Goal: Complete application form

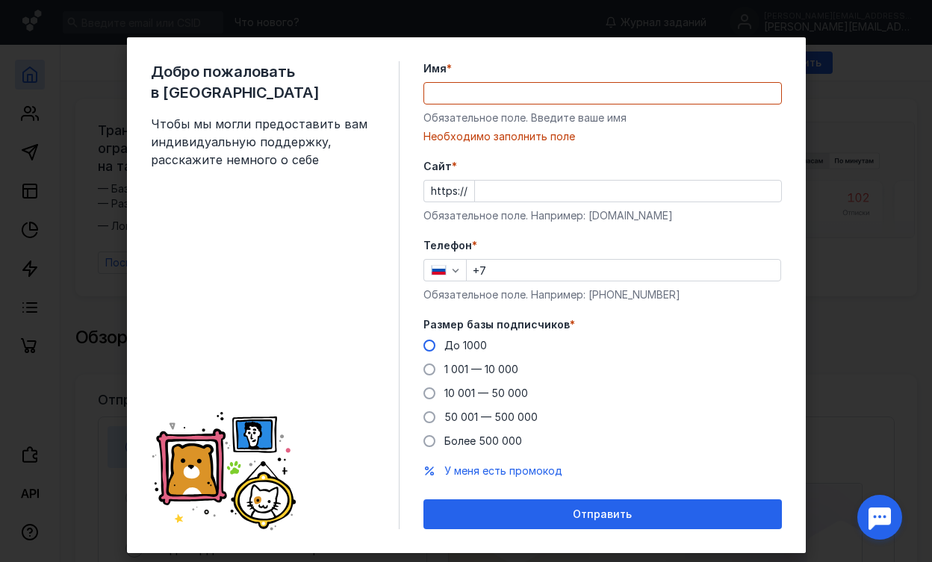
click at [472, 345] on span "До 1000" at bounding box center [465, 345] width 43 height 13
click at [0, 0] on input "До 1000" at bounding box center [0, 0] width 0 height 0
click at [497, 96] on input "Имя *" at bounding box center [602, 93] width 357 height 21
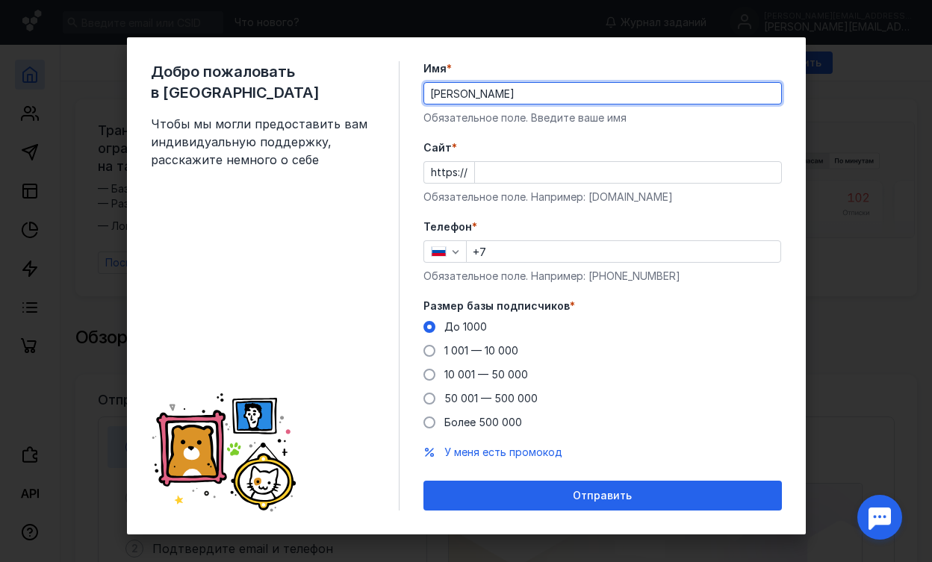
type input "[PERSON_NAME]"
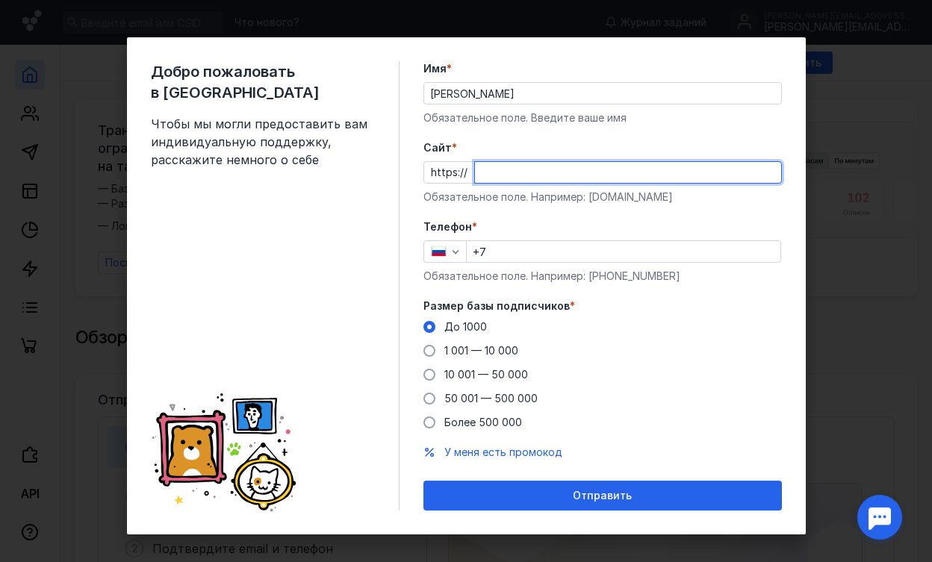
click at [545, 252] on div "Телефон * +7 Обязательное поле. Например: [PHONE_NUMBER]" at bounding box center [603, 252] width 359 height 64
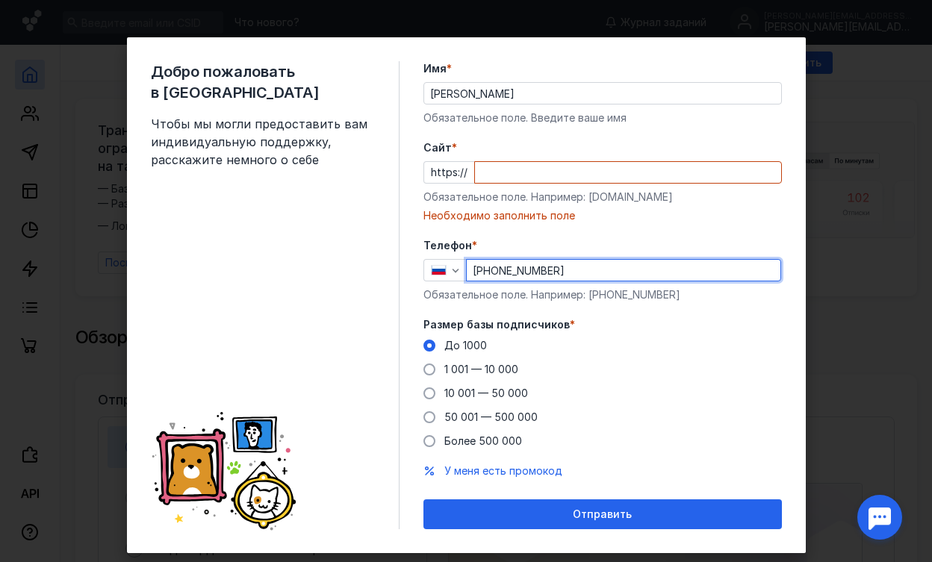
type input "[PHONE_NUMBER]"
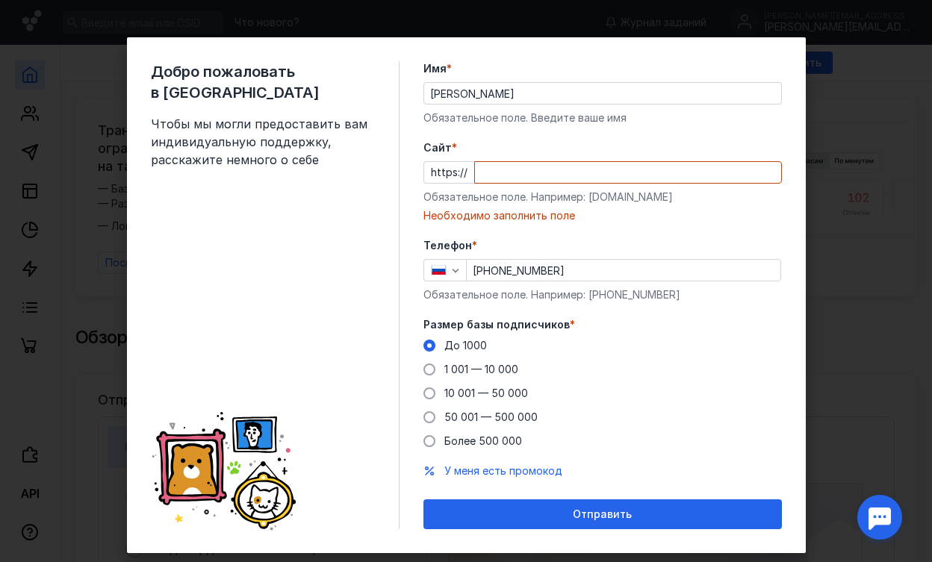
click at [545, 252] on label "Телефон *" at bounding box center [603, 245] width 359 height 15
click at [517, 182] on input "Cайт *" at bounding box center [628, 172] width 306 height 21
paste input "[DOMAIN_NAME]"
type input "[DOMAIN_NAME]"
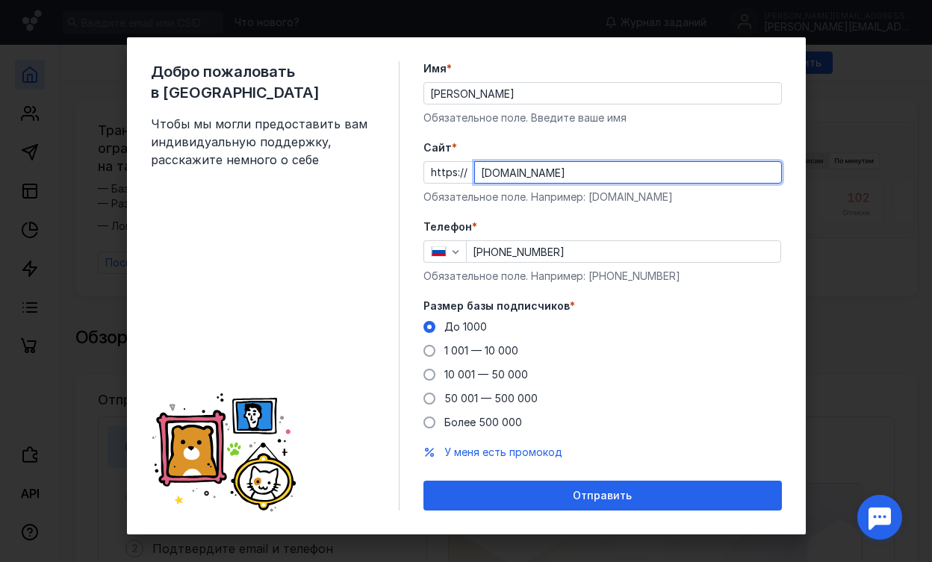
click at [615, 183] on div "[DOMAIN_NAME]" at bounding box center [628, 172] width 308 height 22
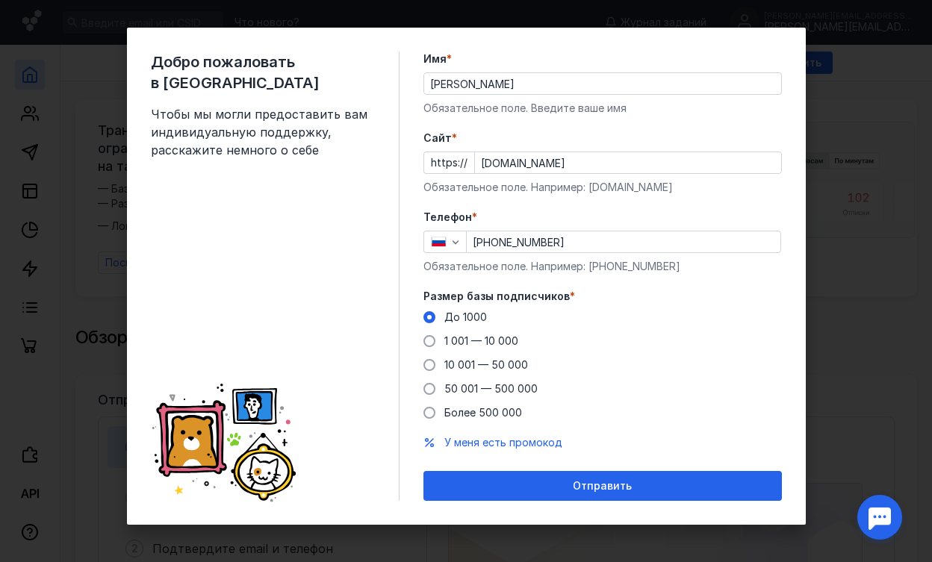
scroll to position [10, 0]
click at [489, 440] on span "У меня есть промокод" at bounding box center [503, 442] width 118 height 13
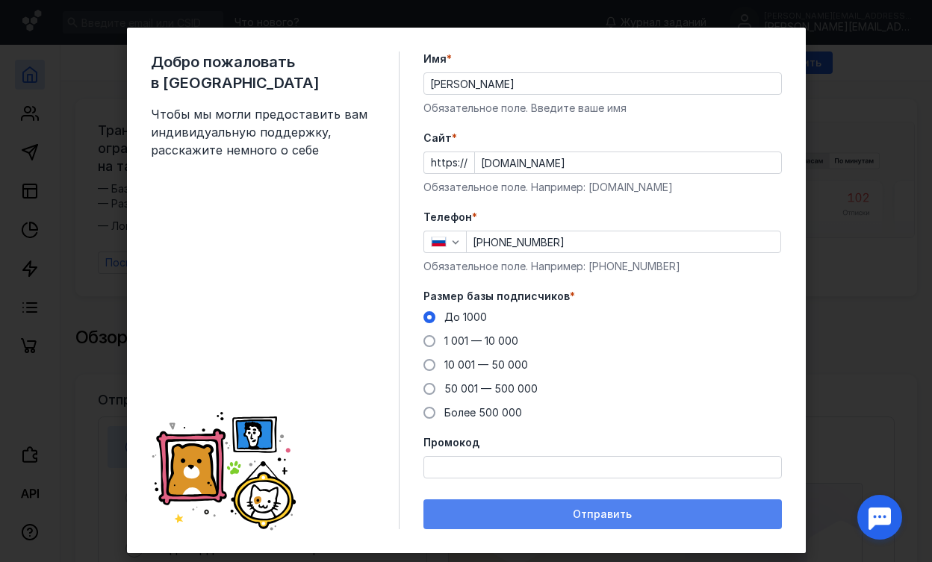
click at [542, 512] on div "Отправить" at bounding box center [603, 515] width 344 height 13
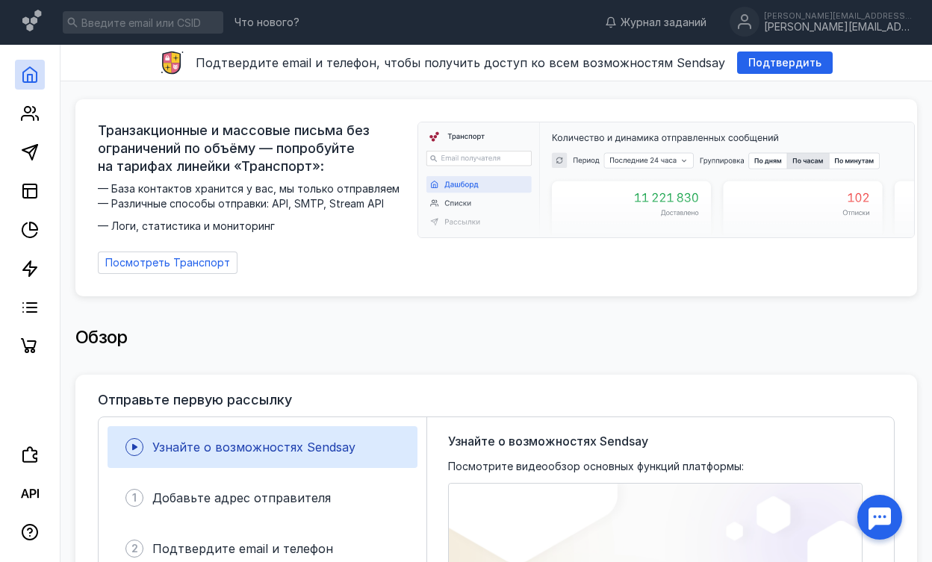
scroll to position [0, 0]
click at [749, 61] on span "Подтвердить" at bounding box center [784, 63] width 73 height 13
